Goal: Understand process/instructions: Learn about a topic

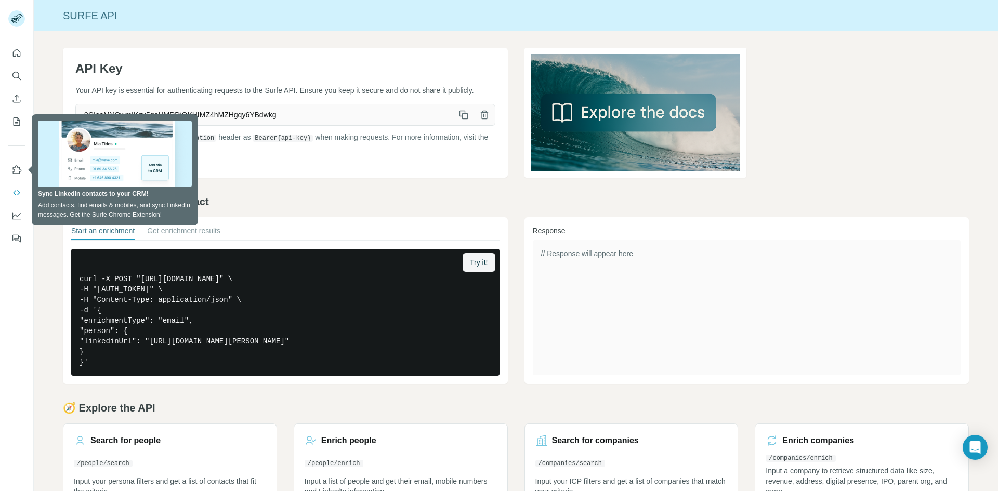
click at [258, 0] on div "Surfe API" at bounding box center [516, 15] width 964 height 31
click at [264, 200] on h2 "🧪 Example: Enrich a contact" at bounding box center [516, 201] width 906 height 15
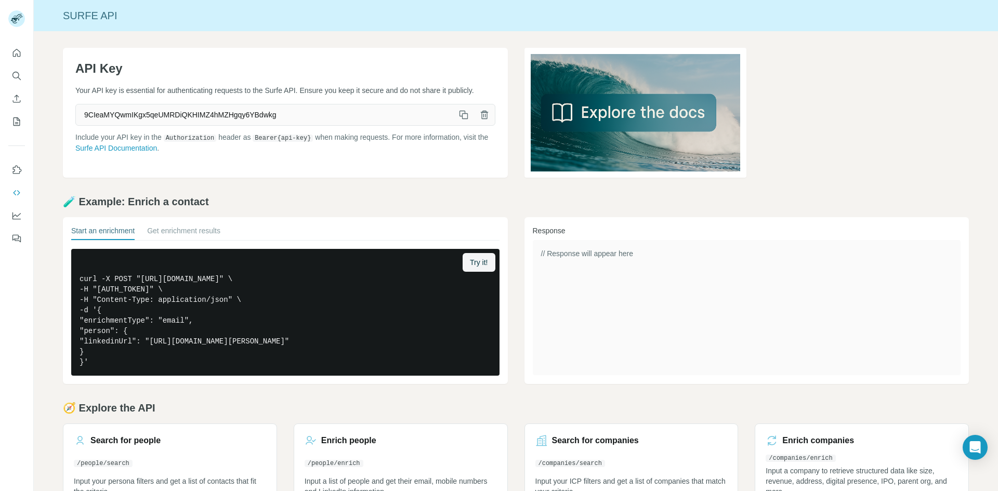
click at [407, 216] on div "🧪 Example: Enrich a contact Start an enrichment Get enrichment results Try it! …" at bounding box center [516, 289] width 906 height 190
click at [408, 205] on h2 "🧪 Example: Enrich a contact" at bounding box center [516, 201] width 906 height 15
click at [163, 229] on button "Get enrichment results" at bounding box center [183, 233] width 73 height 15
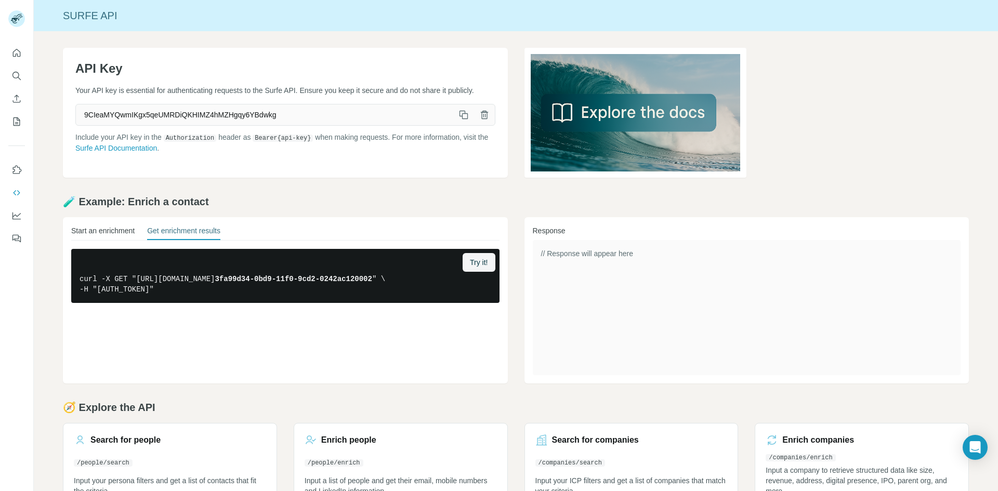
click at [99, 231] on button "Start an enrichment" at bounding box center [102, 233] width 63 height 15
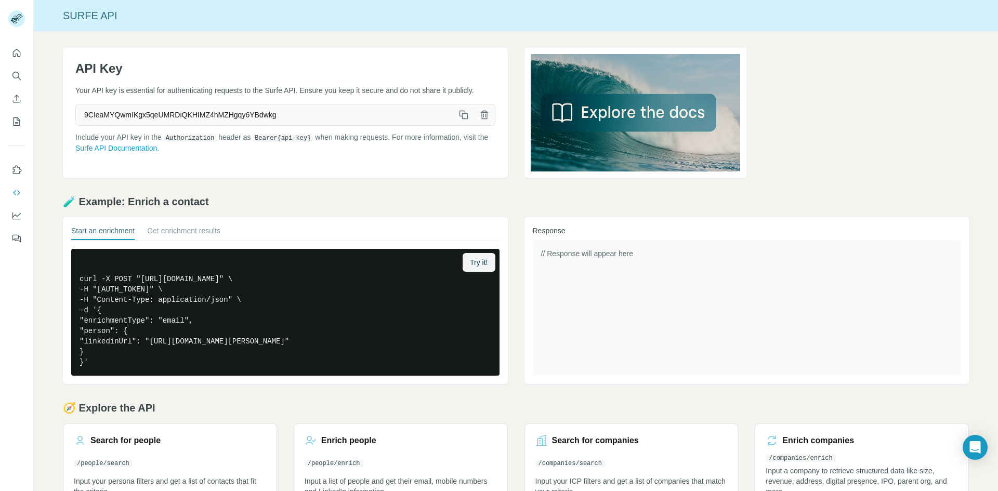
click at [290, 216] on div "🧪 Example: Enrich a contact Start an enrichment Get enrichment results Try it! …" at bounding box center [516, 289] width 906 height 190
click at [271, 307] on pre "curl -X POST "[URL][DOMAIN_NAME]" \ -H "[AUTH_TOKEN]" \ -H "Content-Type: appli…" at bounding box center [285, 312] width 428 height 127
drag, startPoint x: 241, startPoint y: 301, endPoint x: 184, endPoint y: 303, distance: 56.1
click at [184, 303] on pre "curl -X POST "[URL][DOMAIN_NAME]" \ -H "[AUTH_TOKEN]" \ -H "Content-Type: appli…" at bounding box center [285, 312] width 428 height 127
click at [197, 302] on pre "curl -X POST "[URL][DOMAIN_NAME]" \ -H "[AUTH_TOKEN]" \ -H "Content-Type: appli…" at bounding box center [285, 312] width 428 height 127
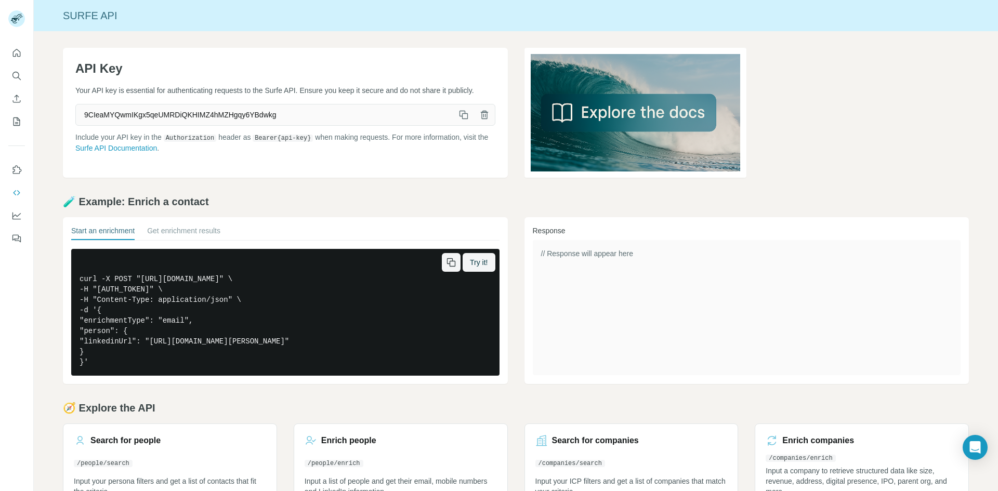
click at [200, 321] on pre "curl -X POST "[URL][DOMAIN_NAME]" \ -H "[AUTH_TOKEN]" \ -H "Content-Type: appli…" at bounding box center [285, 312] width 428 height 127
click at [226, 318] on pre "curl -X POST "[URL][DOMAIN_NAME]" \ -H "[AUTH_TOKEN]" \ -H "Content-Type: appli…" at bounding box center [285, 312] width 428 height 127
click at [201, 318] on pre "curl -X POST "[URL][DOMAIN_NAME]" \ -H "[AUTH_TOKEN]" \ -H "Content-Type: appli…" at bounding box center [285, 312] width 428 height 127
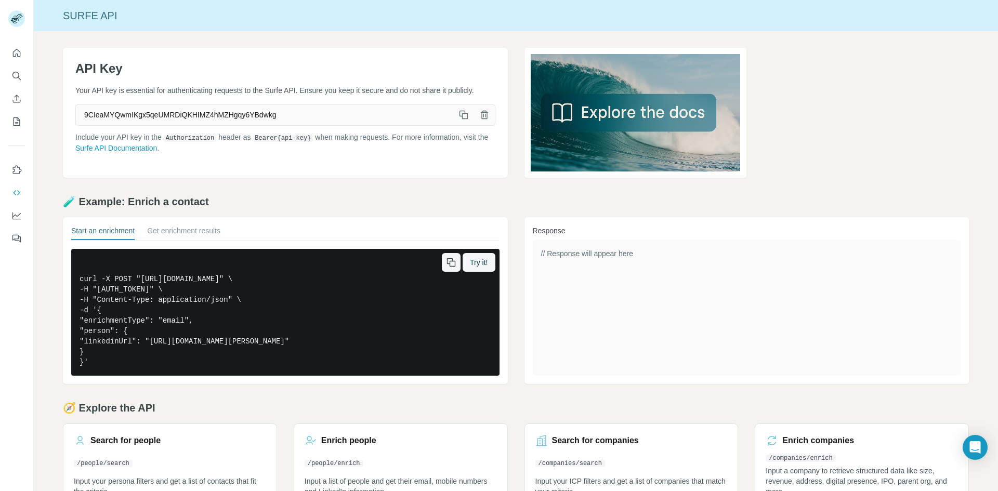
click at [152, 342] on pre "curl -X POST "[URL][DOMAIN_NAME]" \ -H "[AUTH_TOKEN]" \ -H "Content-Type: appli…" at bounding box center [285, 312] width 428 height 127
click at [193, 343] on pre "curl -X POST "[URL][DOMAIN_NAME]" \ -H "[AUTH_TOKEN]" \ -H "Content-Type: appli…" at bounding box center [285, 312] width 428 height 127
click at [260, 341] on pre "curl -X POST "[URL][DOMAIN_NAME]" \ -H "[AUTH_TOKEN]" \ -H "Content-Type: appli…" at bounding box center [285, 312] width 428 height 127
click at [319, 344] on pre "curl -X POST "[URL][DOMAIN_NAME]" \ -H "[AUTH_TOKEN]" \ -H "Content-Type: appli…" at bounding box center [285, 312] width 428 height 127
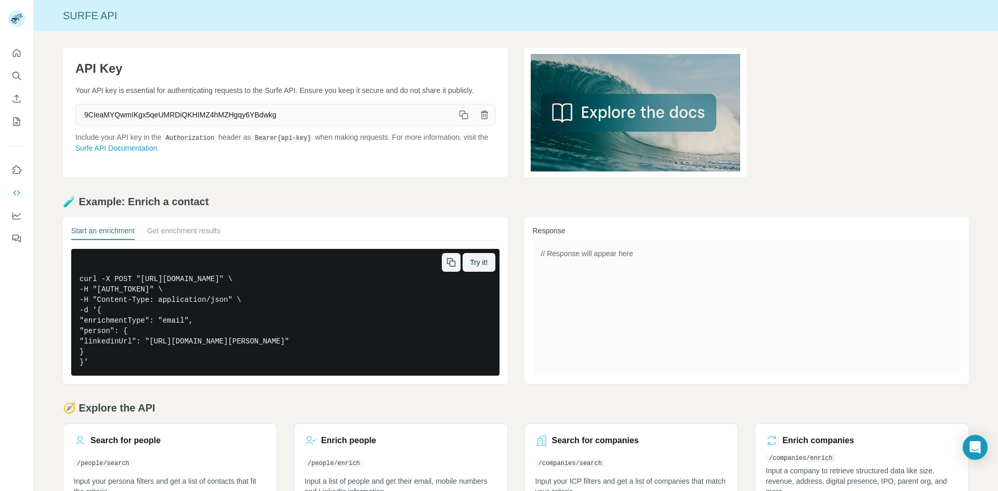
click at [360, 343] on pre "curl -X POST "[URL][DOMAIN_NAME]" \ -H "[AUTH_TOKEN]" \ -H "Content-Type: appli…" at bounding box center [285, 312] width 428 height 127
drag, startPoint x: 414, startPoint y: 340, endPoint x: 120, endPoint y: 279, distance: 300.0
click at [120, 279] on pre "curl -X POST "[URL][DOMAIN_NAME]" \ -H "[AUTH_TOKEN]" \ -H "Content-Type: appli…" at bounding box center [285, 312] width 428 height 127
click at [225, 310] on pre "curl -X POST "[URL][DOMAIN_NAME]" \ -H "[AUTH_TOKEN]" \ -H "Content-Type: appli…" at bounding box center [285, 312] width 428 height 127
click at [284, 340] on pre "curl -X POST "[URL][DOMAIN_NAME]" \ -H "[AUTH_TOKEN]" \ -H "Content-Type: appli…" at bounding box center [285, 312] width 428 height 127
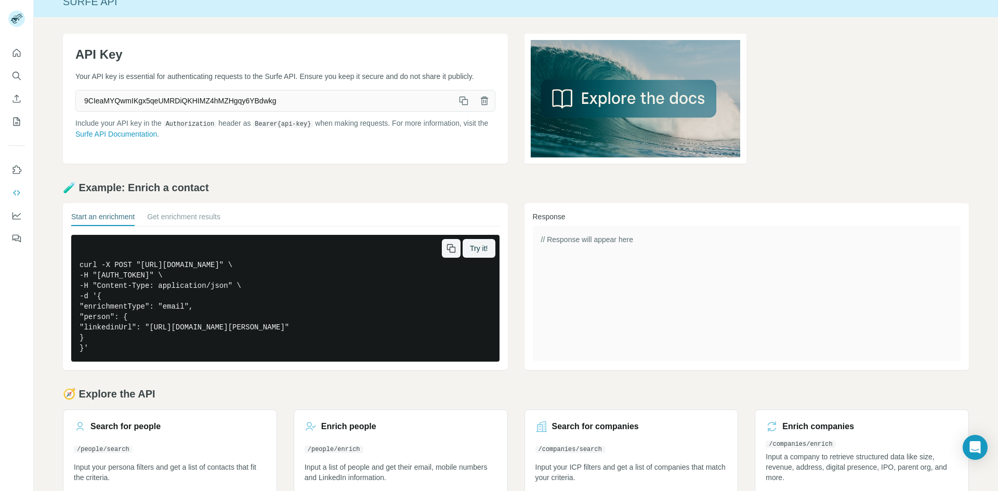
scroll to position [33, 0]
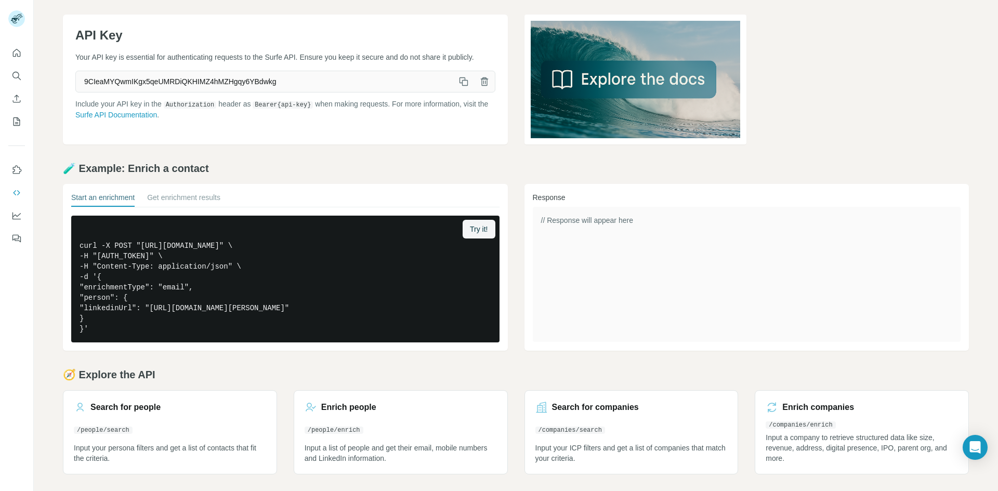
click at [313, 169] on h2 "🧪 Example: Enrich a contact" at bounding box center [516, 168] width 906 height 15
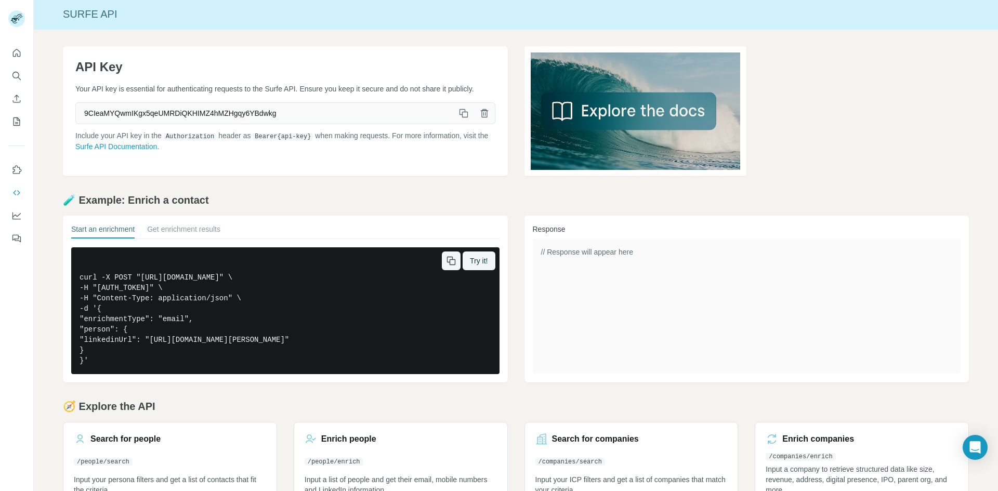
scroll to position [0, 0]
